Goal: Information Seeking & Learning: Learn about a topic

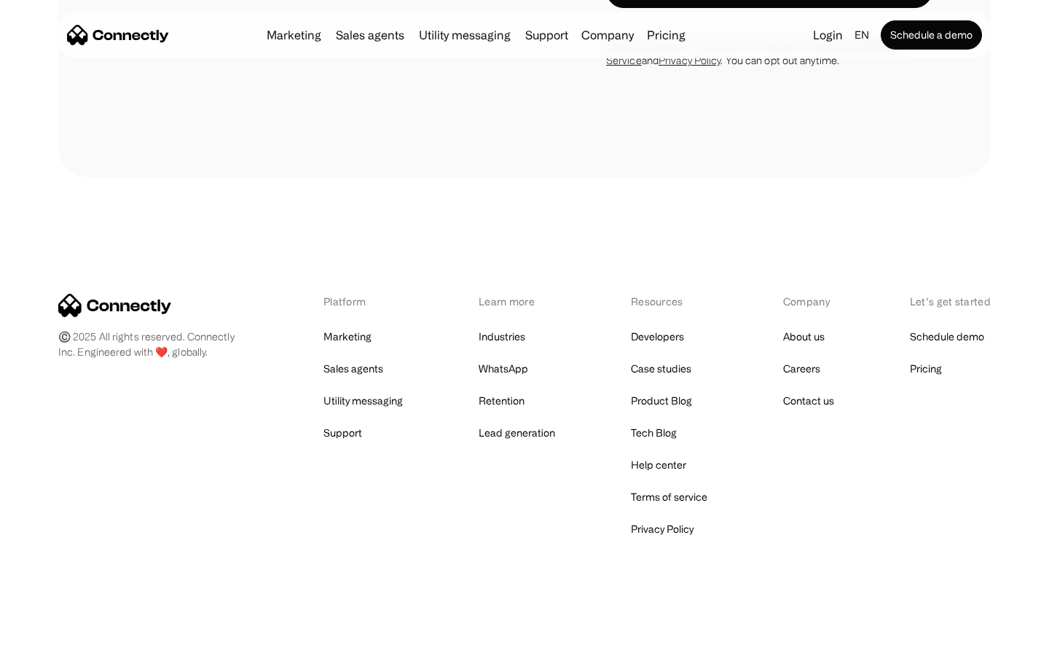
scroll to position [2135, 0]
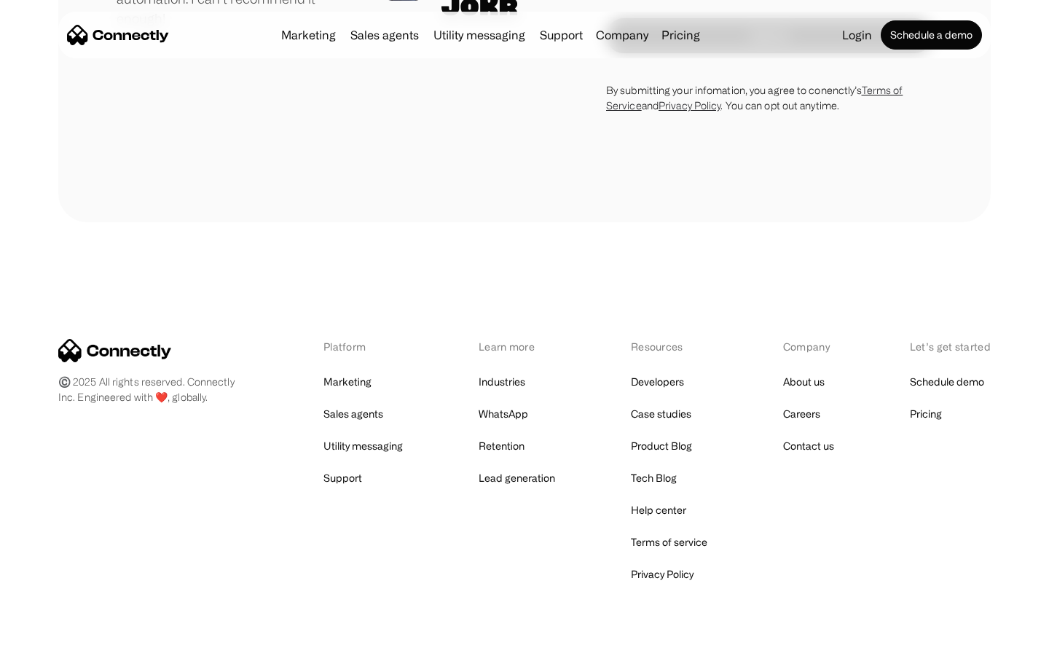
scroll to position [4054, 0]
